Goal: Task Accomplishment & Management: Manage account settings

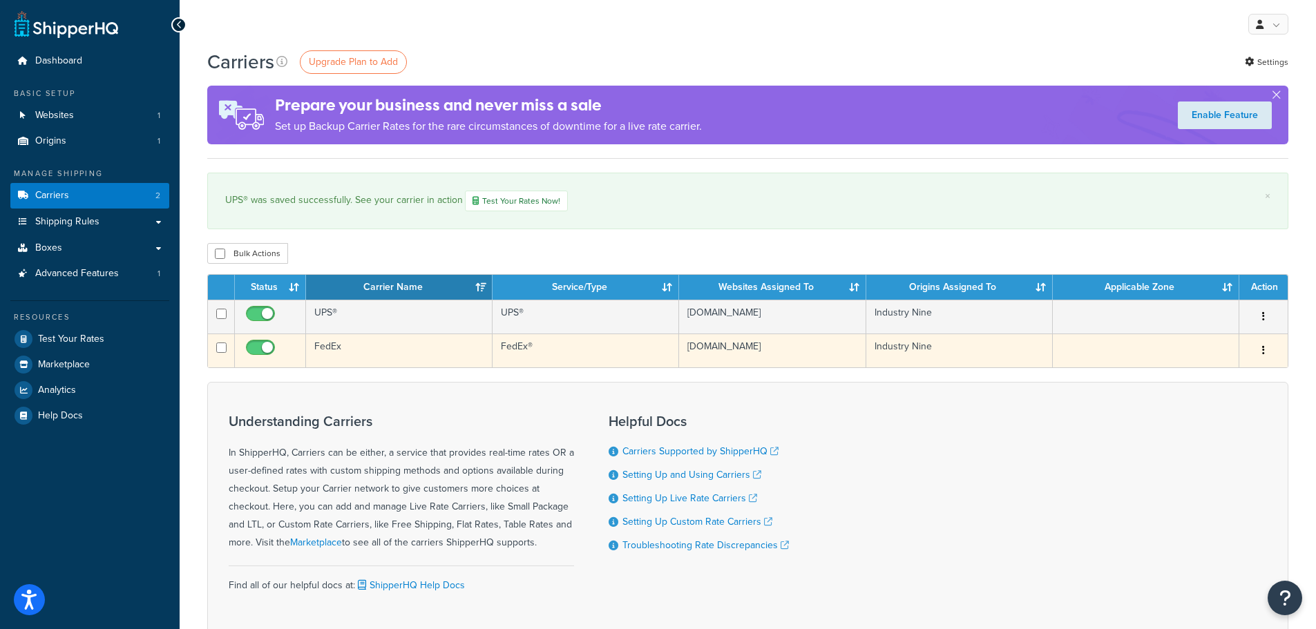
click at [343, 342] on td "FedEx" at bounding box center [399, 351] width 186 height 34
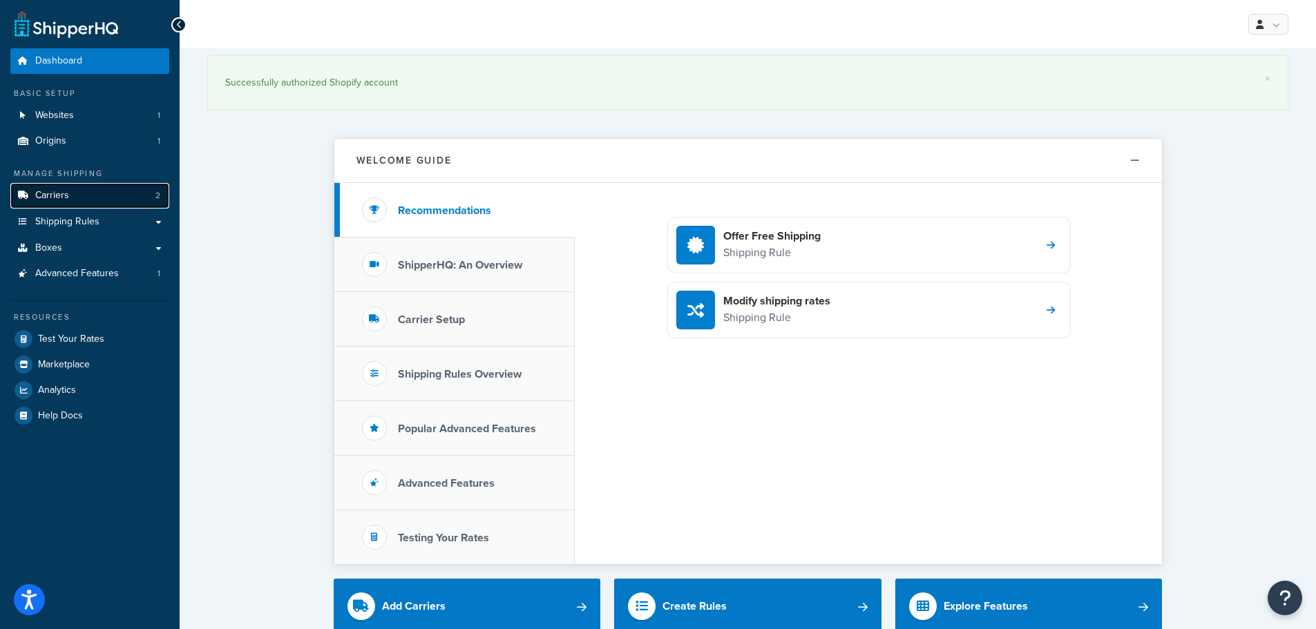
click at [68, 202] on link "Carriers 2" at bounding box center [89, 196] width 159 height 26
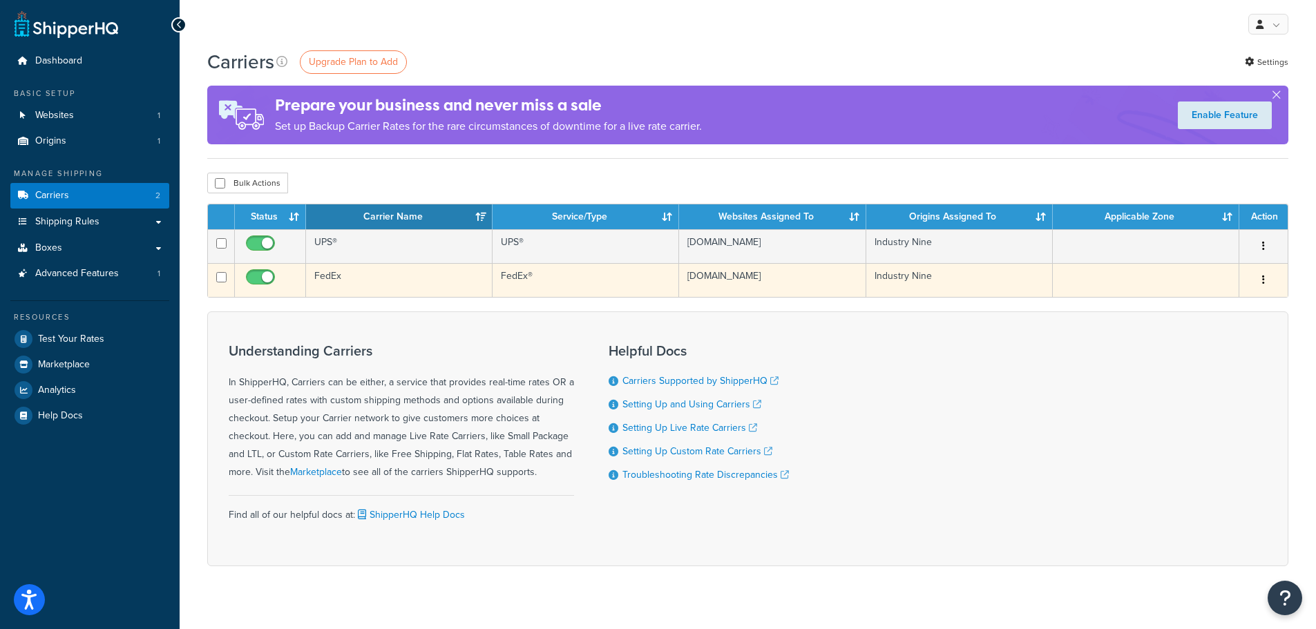
click at [331, 278] on td "FedEx" at bounding box center [399, 280] width 186 height 34
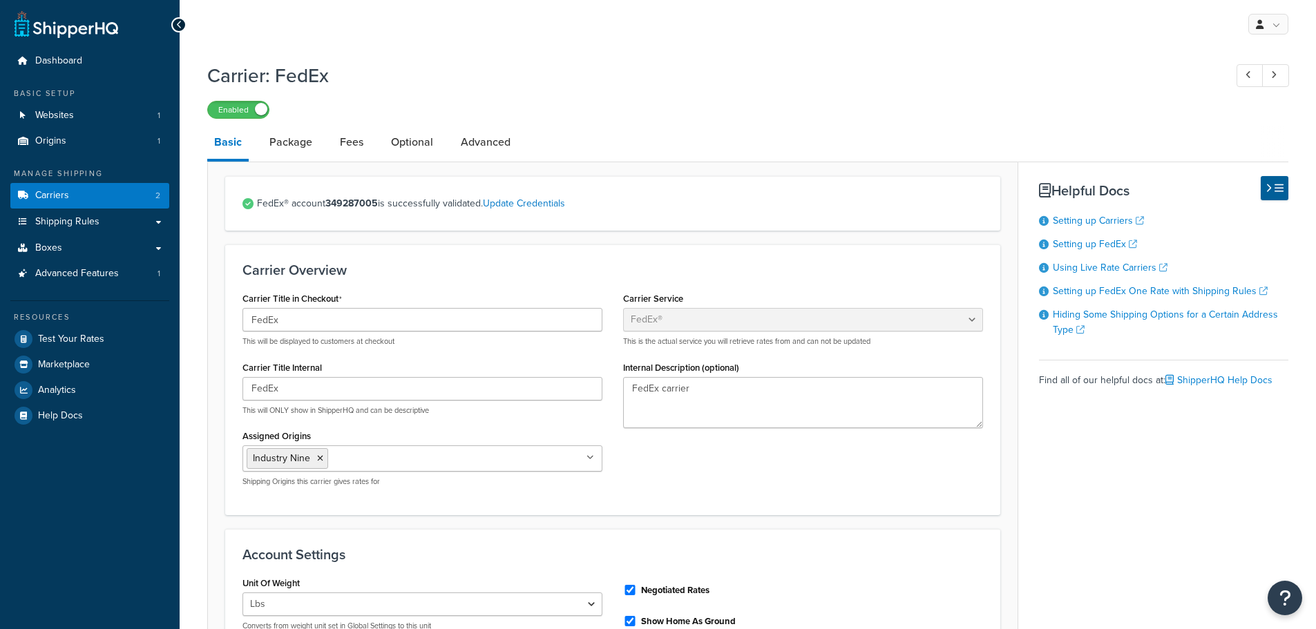
select select "fedEx"
select select "REGULAR_PICKUP"
select select "YOUR_PACKAGING"
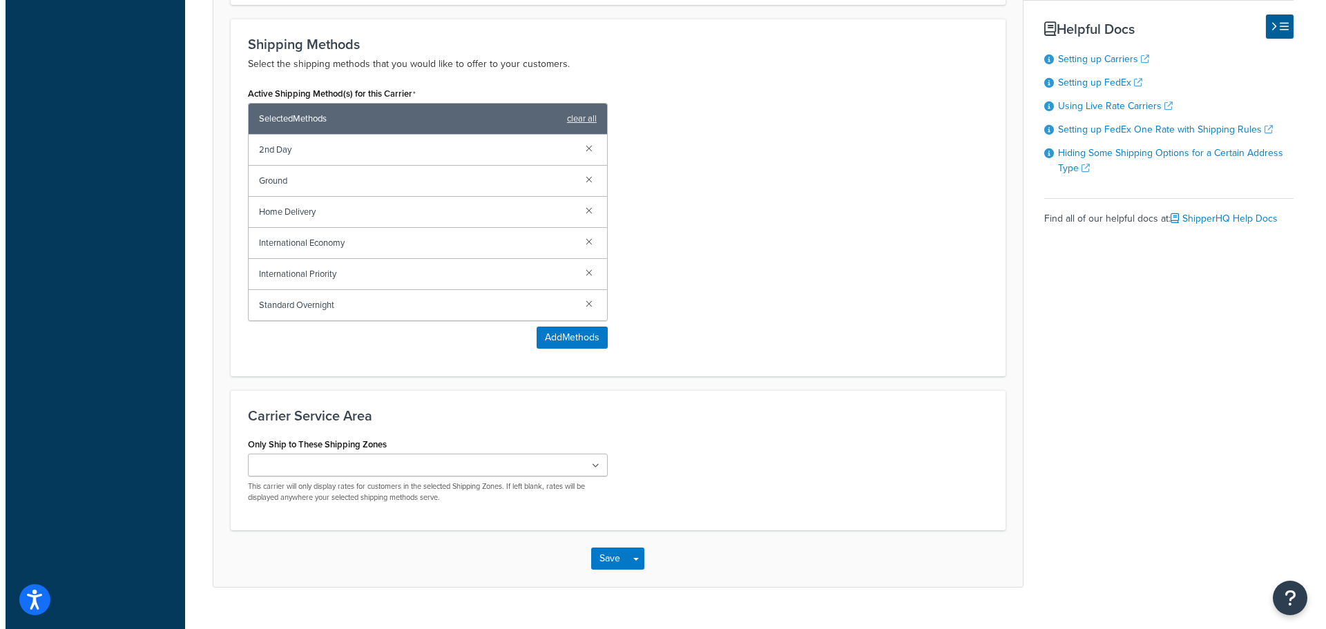
scroll to position [691, 0]
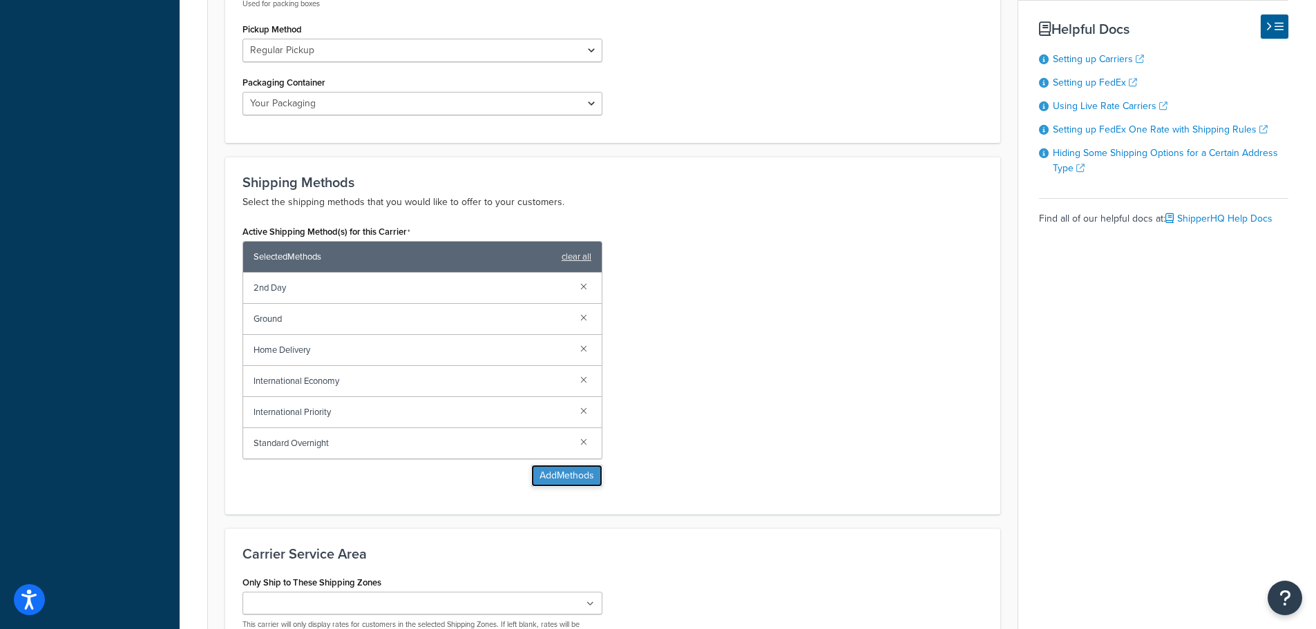
click at [561, 477] on button "Add Methods" at bounding box center [566, 476] width 71 height 22
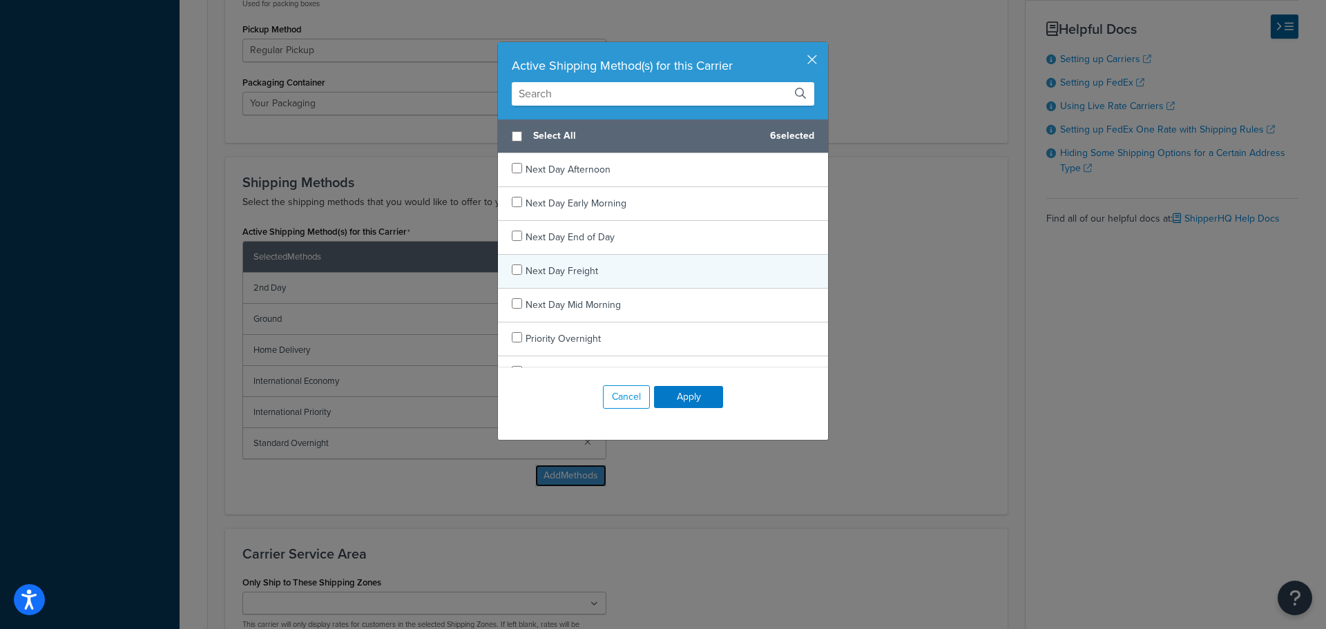
scroll to position [1206, 0]
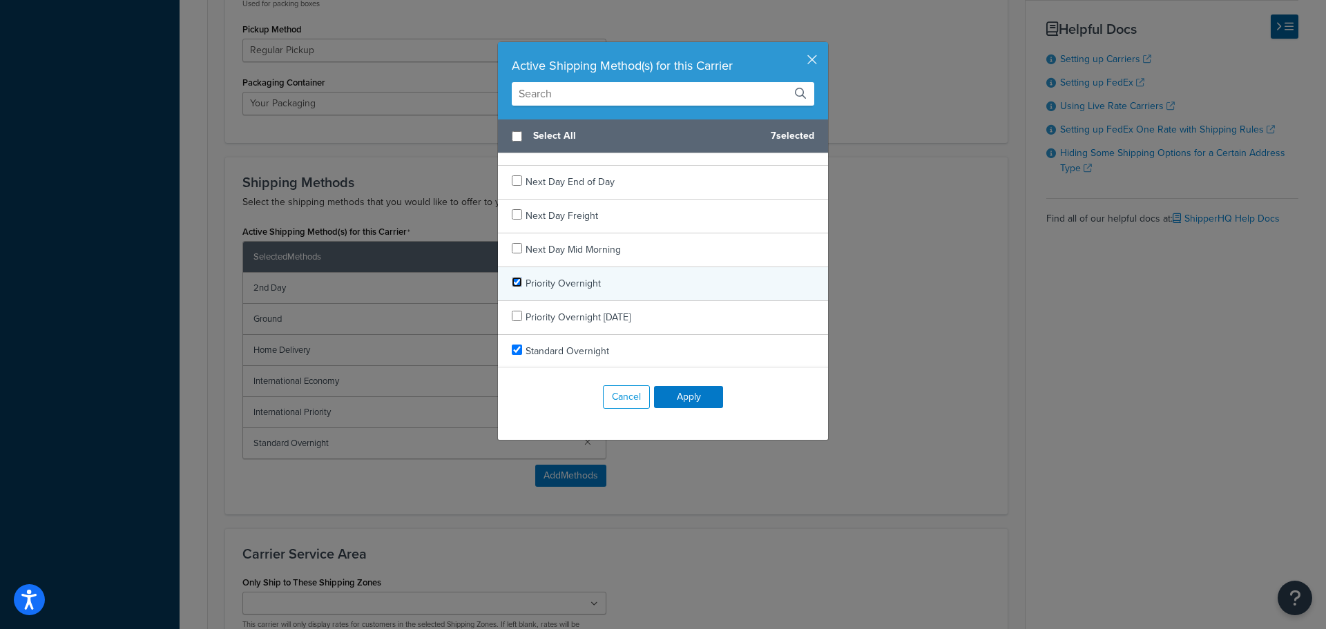
click at [512, 285] on input "checkbox" at bounding box center [517, 282] width 10 height 10
checkbox input "true"
click at [698, 398] on button "Apply" at bounding box center [688, 397] width 69 height 22
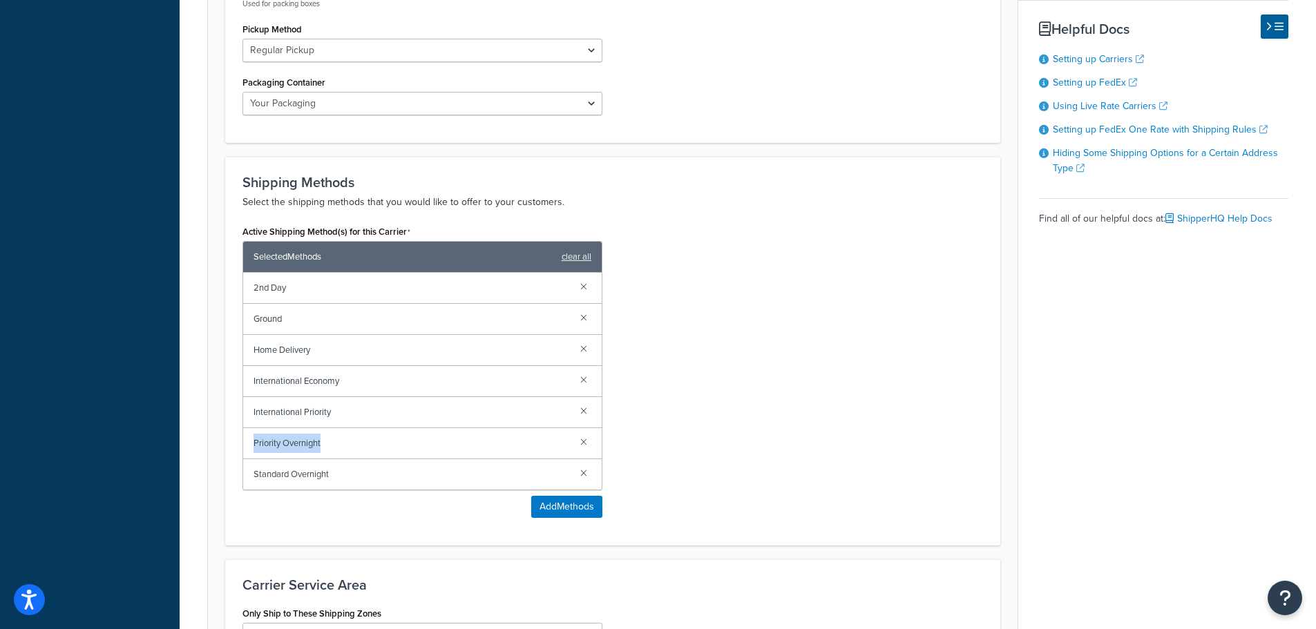
drag, startPoint x: 331, startPoint y: 448, endPoint x: 237, endPoint y: 450, distance: 93.9
click at [237, 450] on div "Active Shipping Method(s) for this Carrier Selected Methods clear all 2nd Day G…" at bounding box center [422, 375] width 381 height 307
copy span "Priority Overnight"
click at [564, 513] on button "Add Methods" at bounding box center [566, 507] width 71 height 22
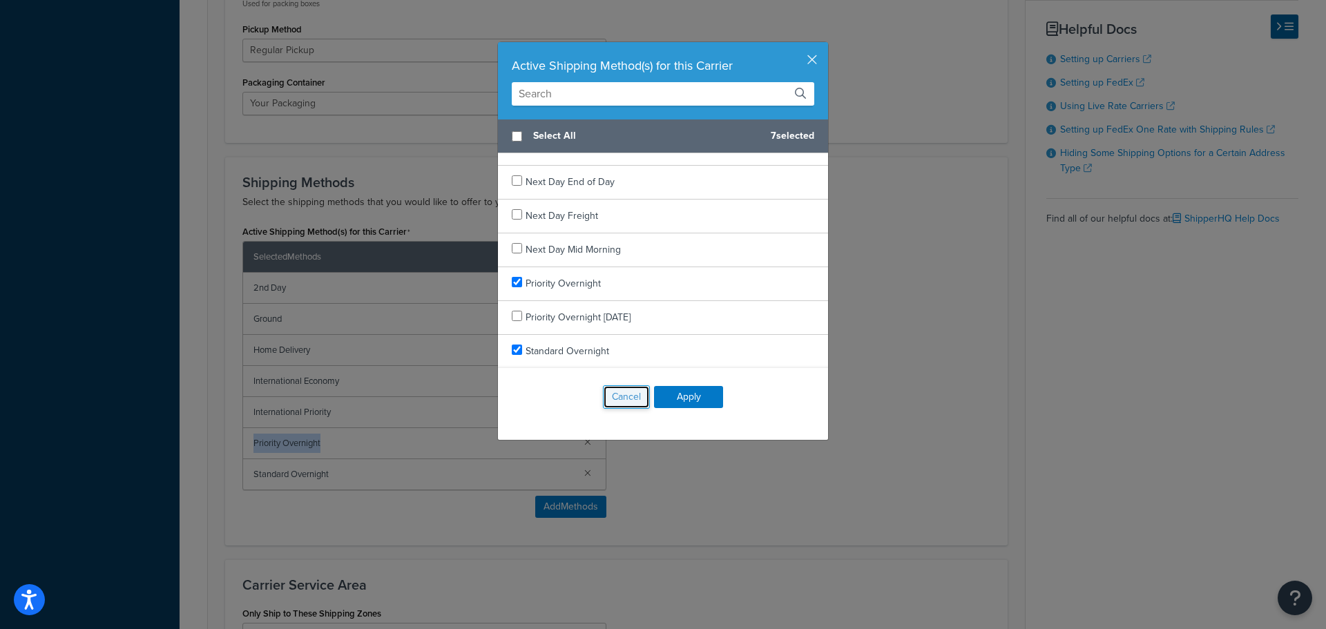
click at [621, 398] on button "Cancel" at bounding box center [626, 396] width 47 height 23
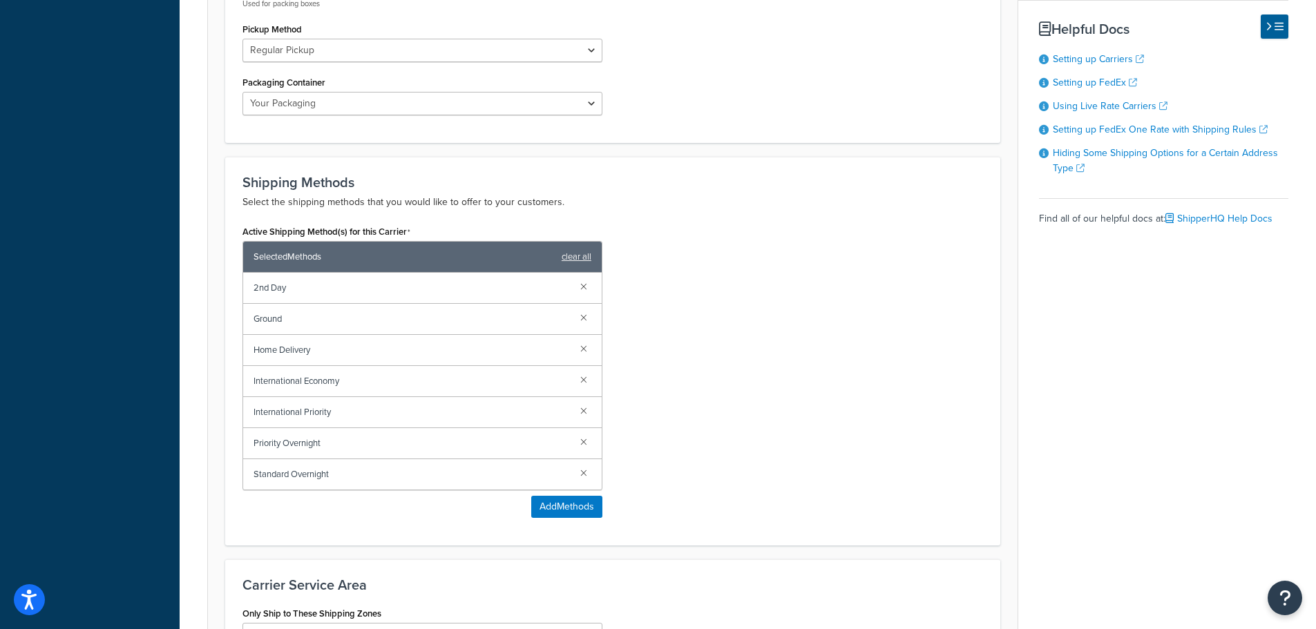
click at [666, 436] on div "Active Shipping Method(s) for this Carrier Selected Methods clear all 2nd Day G…" at bounding box center [612, 375] width 761 height 307
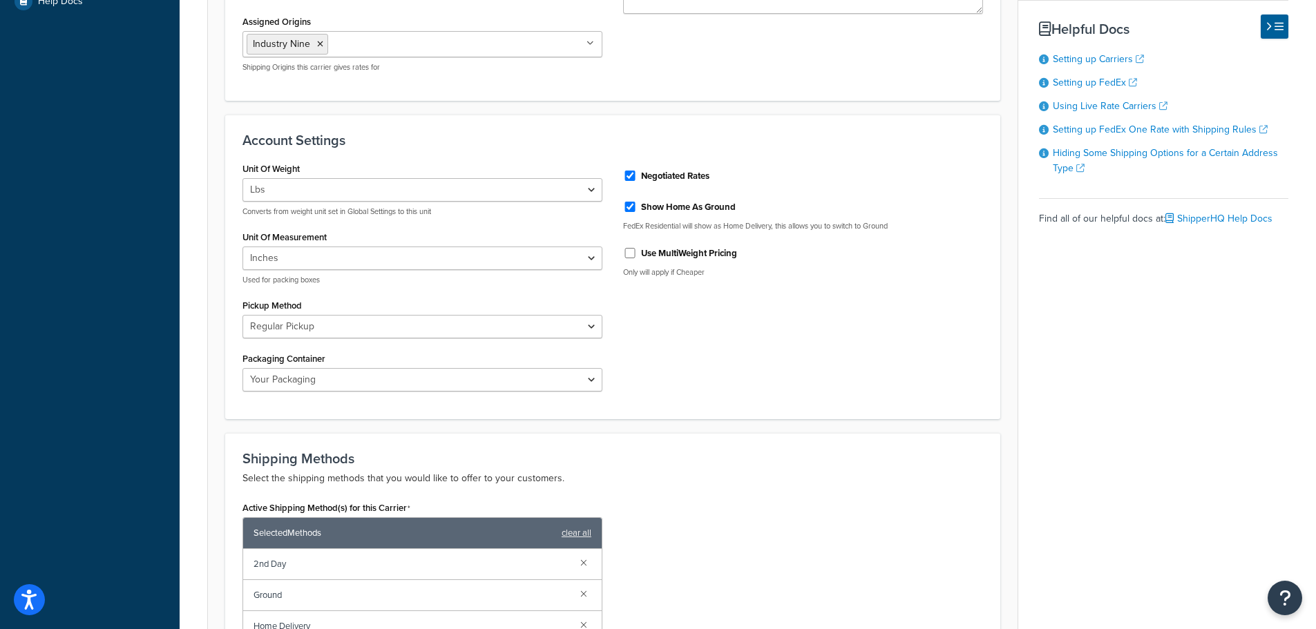
scroll to position [887, 0]
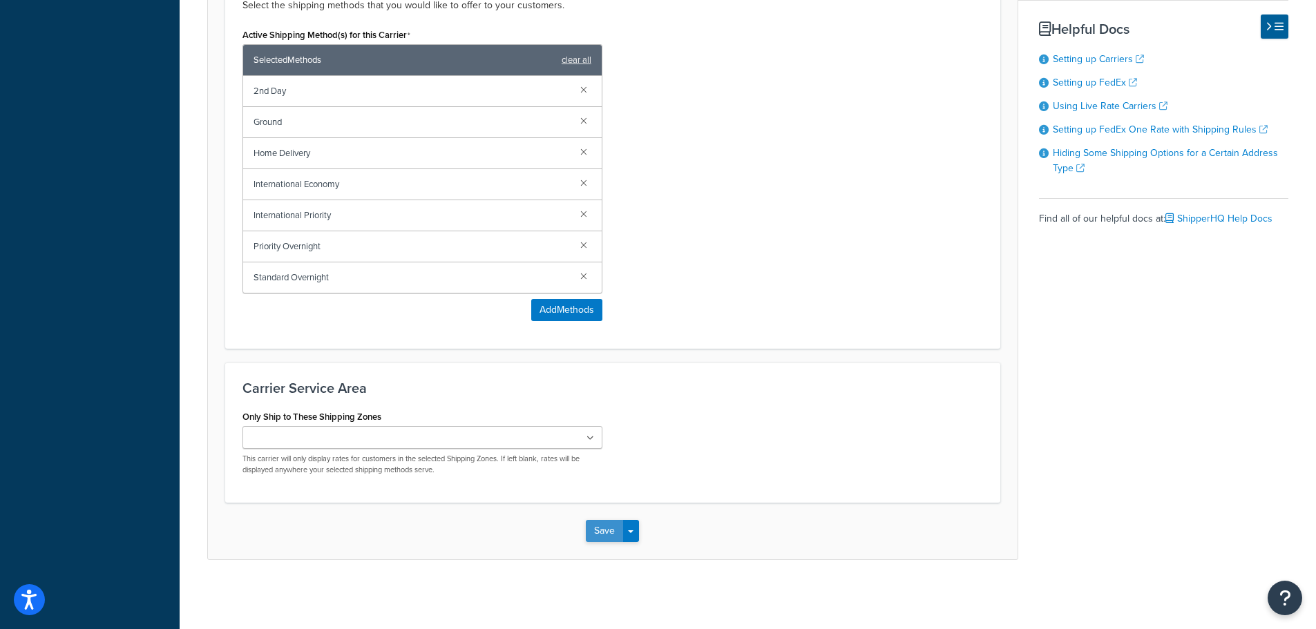
click at [611, 533] on button "Save" at bounding box center [604, 531] width 37 height 22
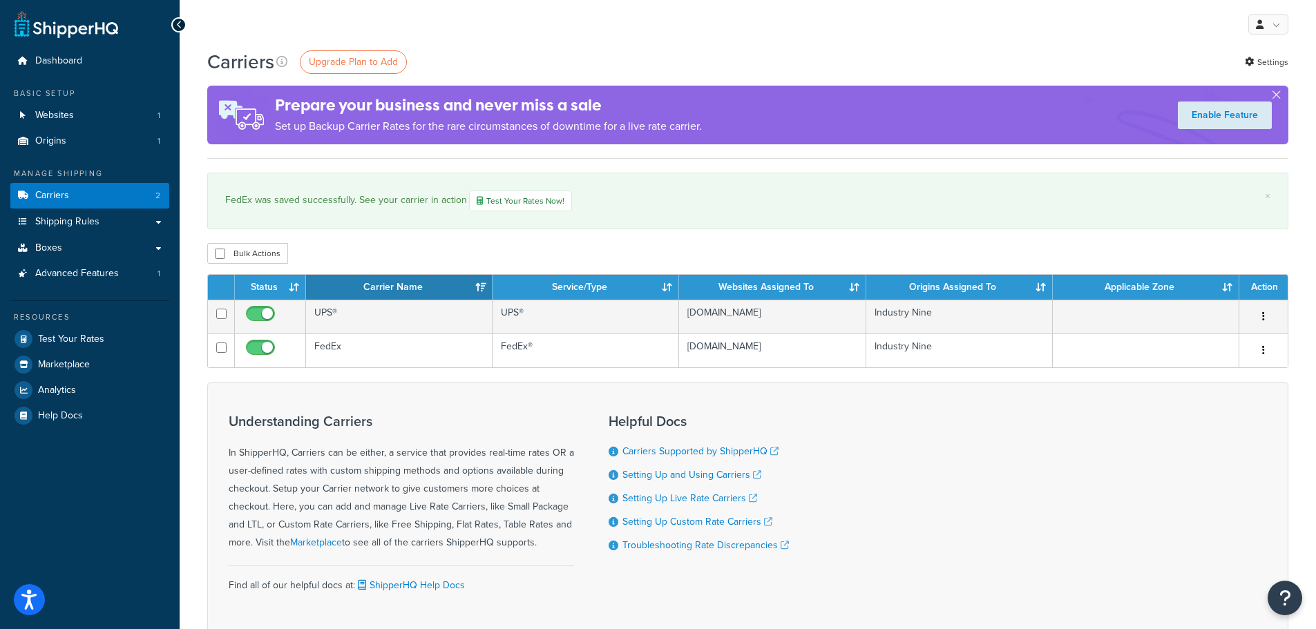
click at [733, 40] on div "My Profile Billing Global Settings Contact Us Logout" at bounding box center [748, 24] width 1136 height 48
